Goal: Find specific page/section: Find specific page/section

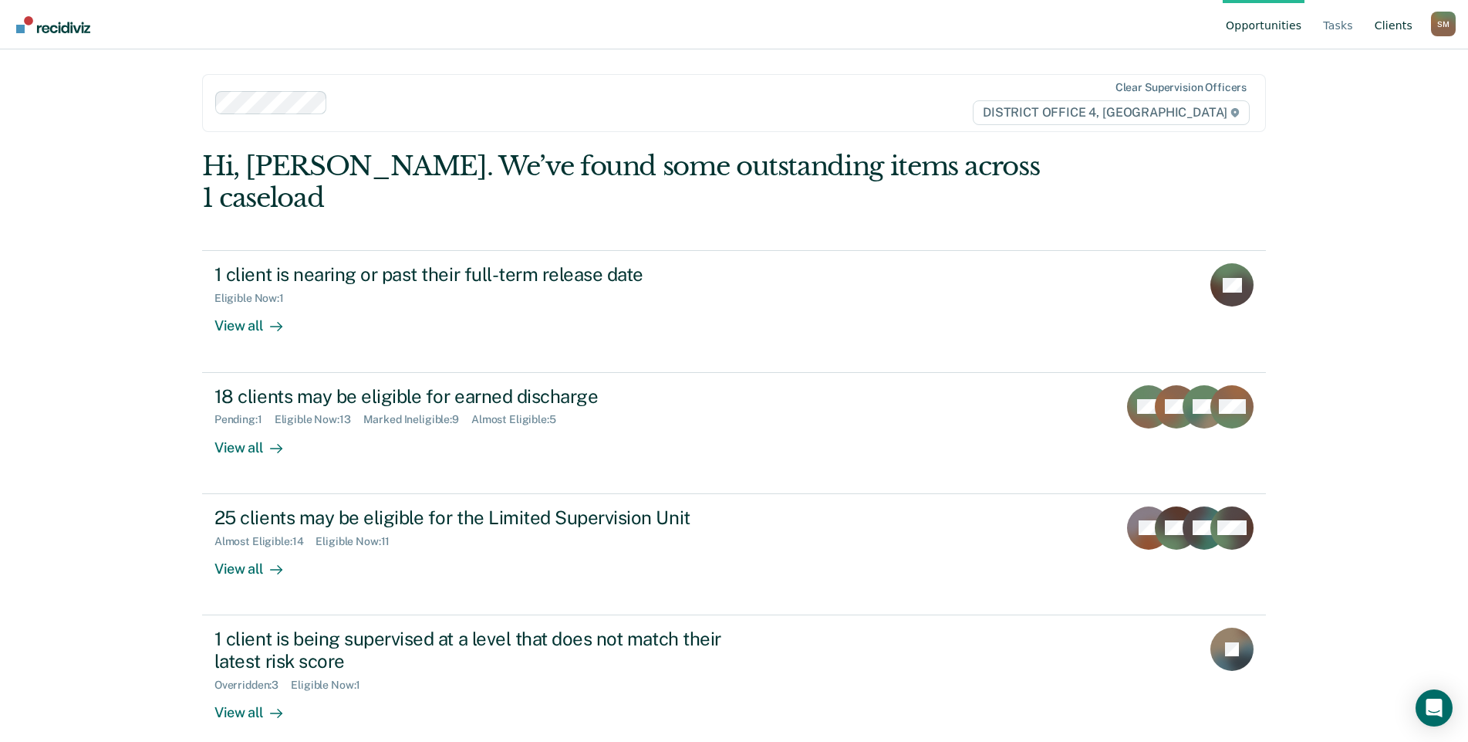
click at [1401, 26] on link "Client s" at bounding box center [1394, 24] width 44 height 49
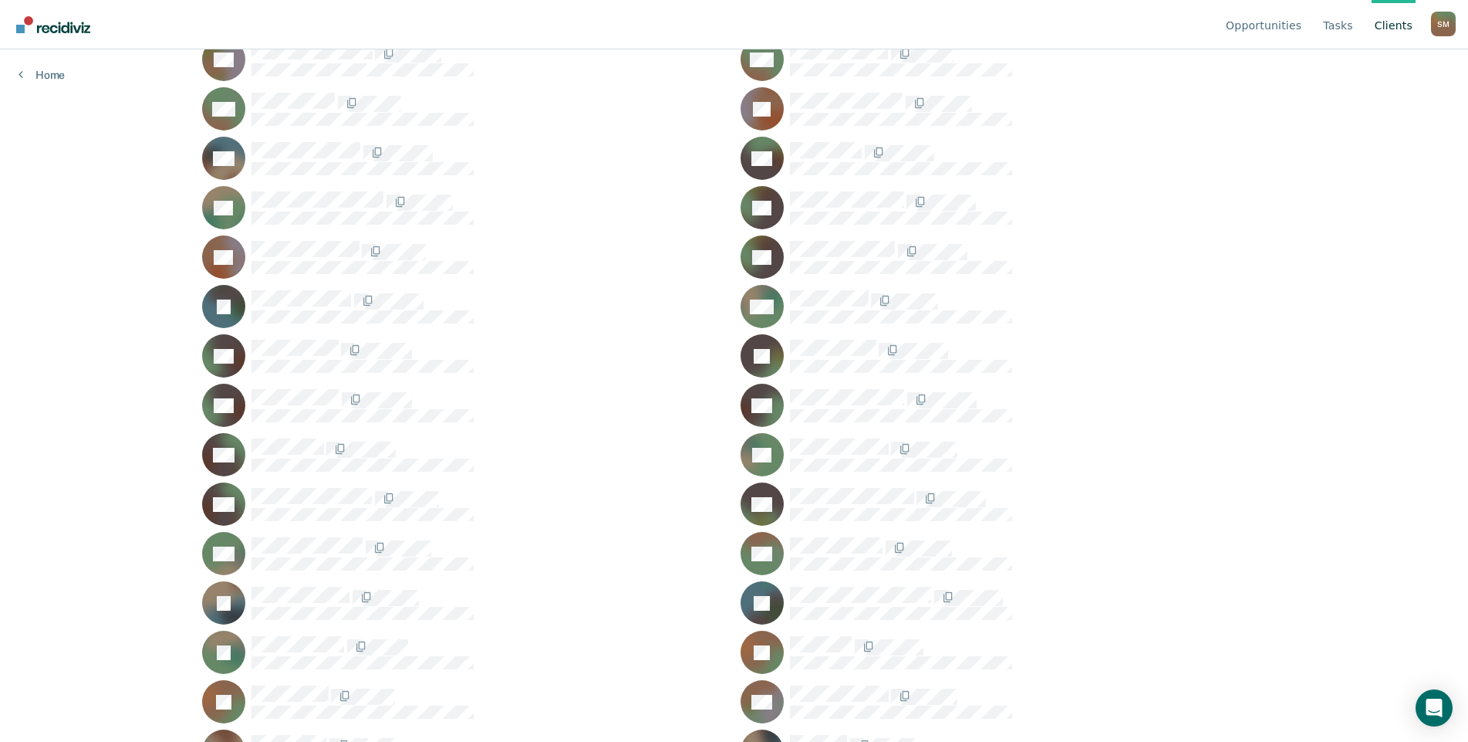
scroll to position [463, 0]
